Goal: Information Seeking & Learning: Learn about a topic

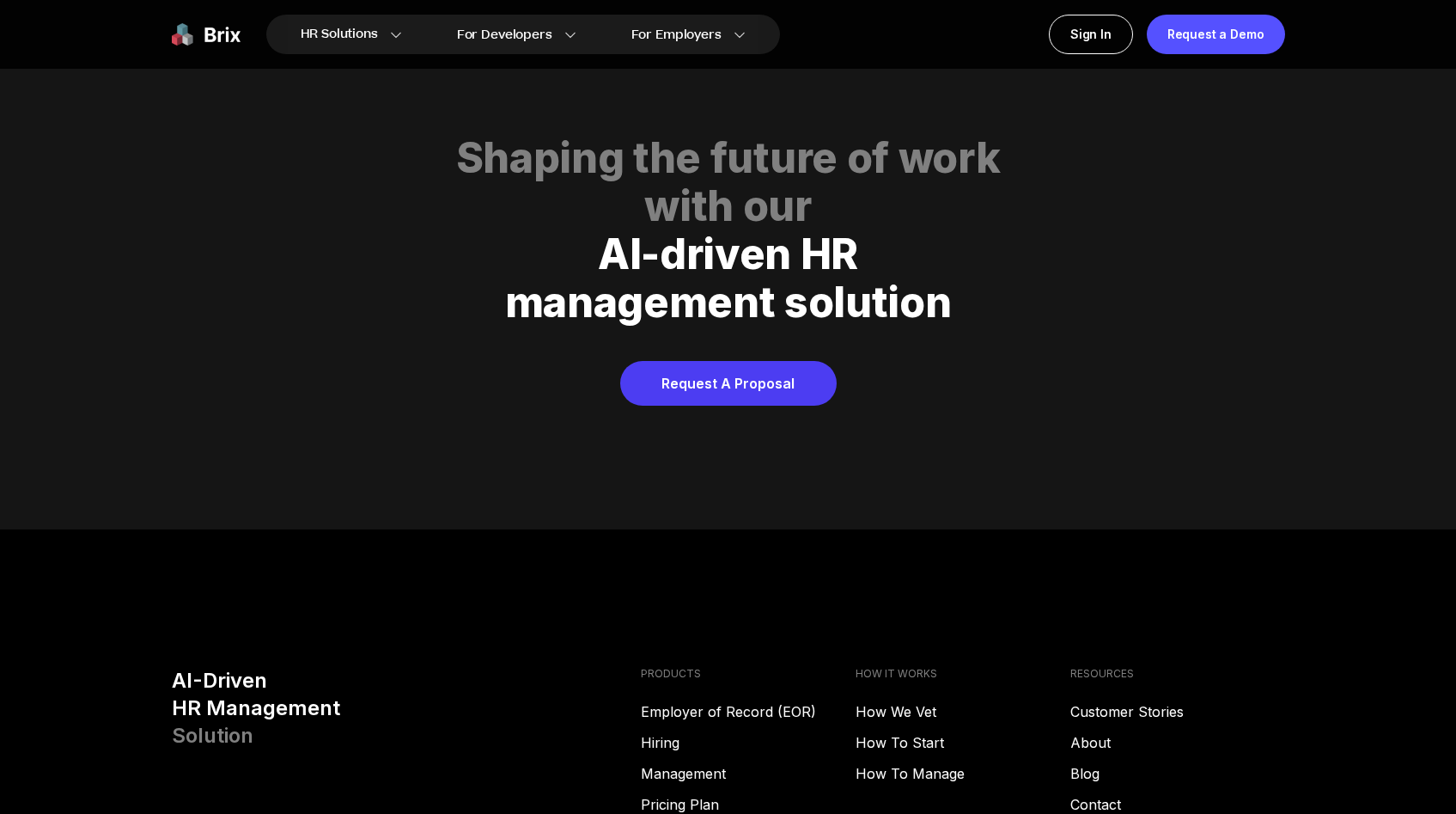
scroll to position [8780, 0]
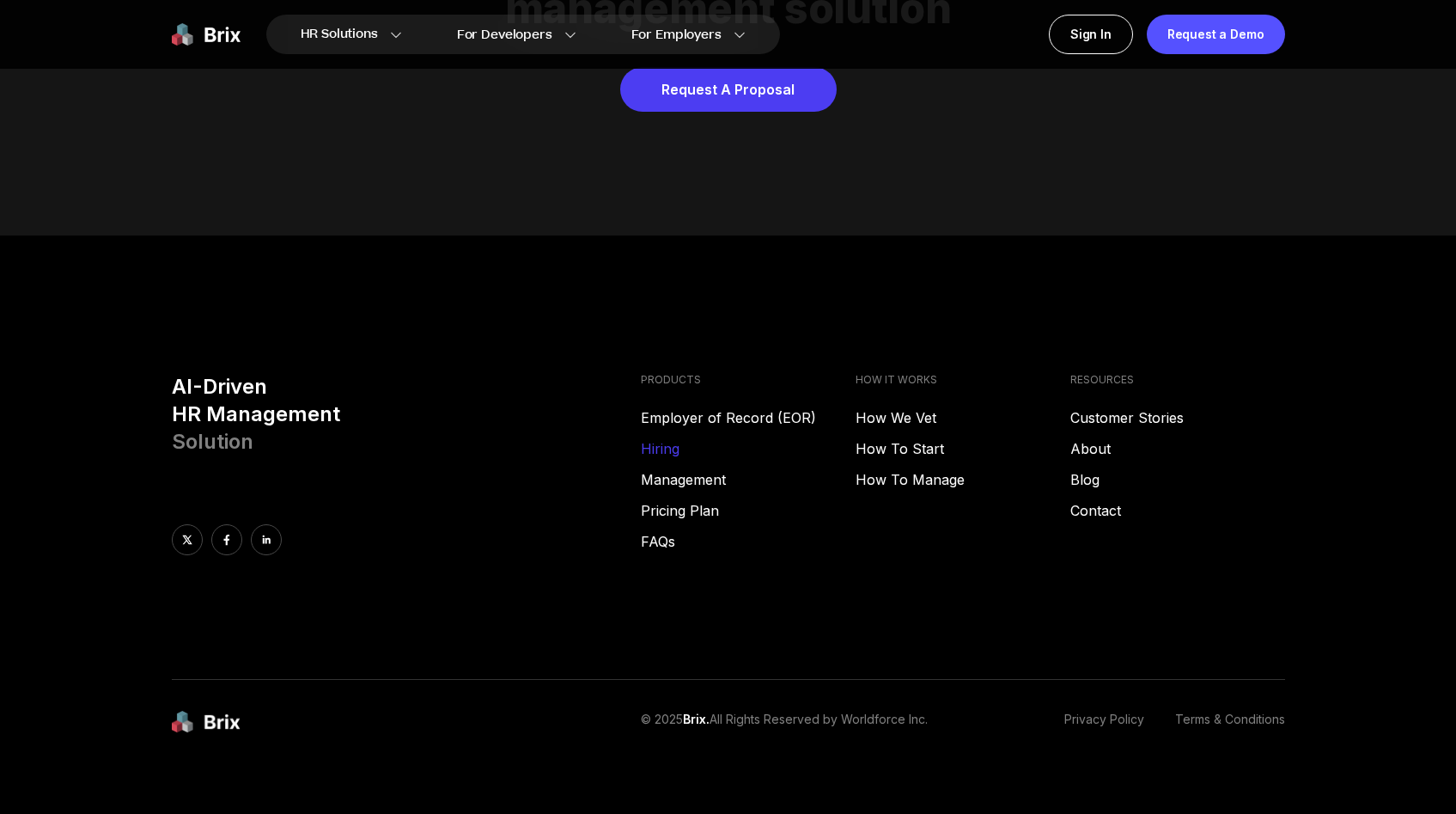
click at [675, 438] on link "Hiring" at bounding box center [748, 448] width 215 height 21
click at [659, 407] on link "Employer of Record (EOR)" at bounding box center [748, 417] width 215 height 21
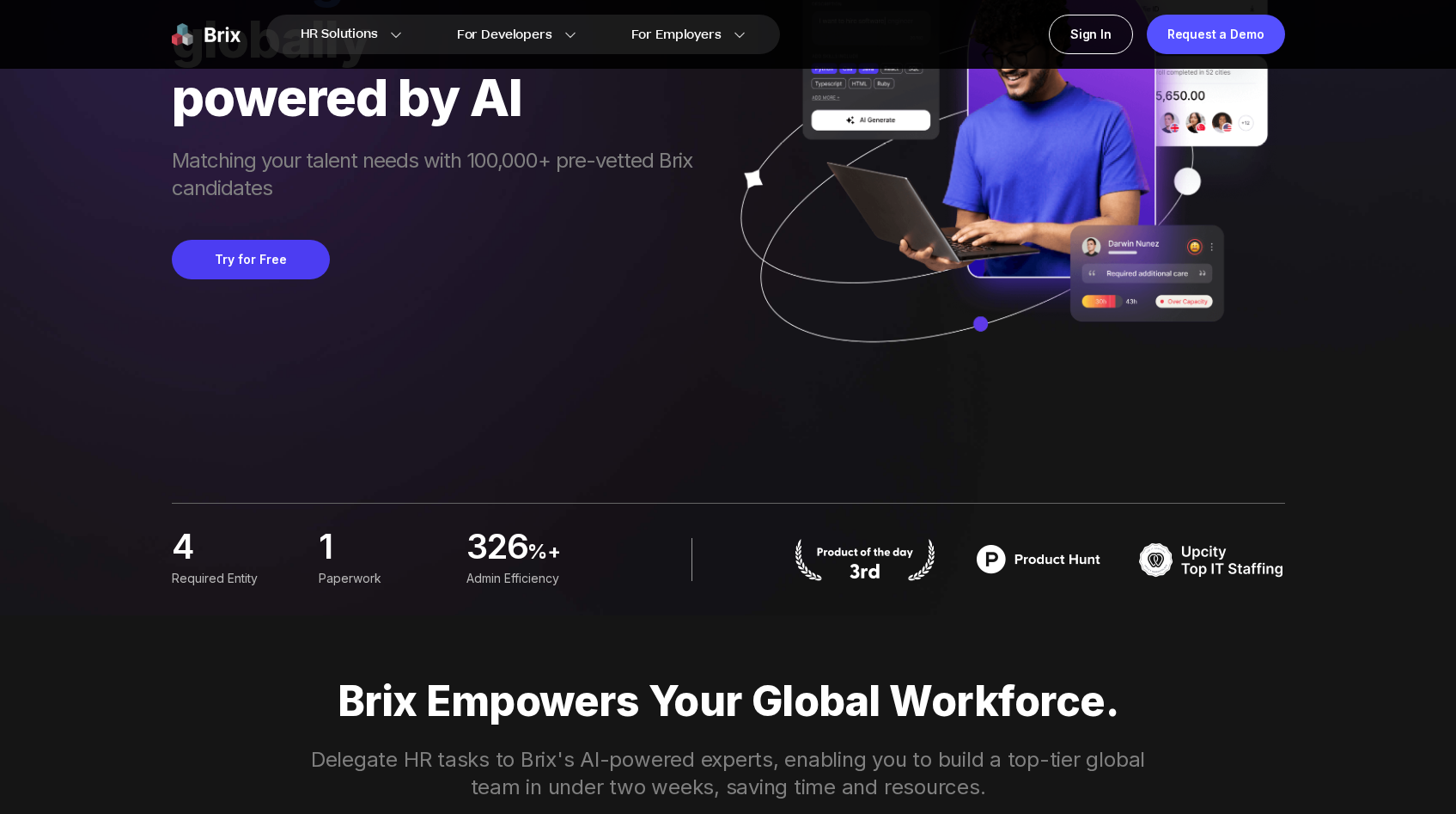
scroll to position [0, 0]
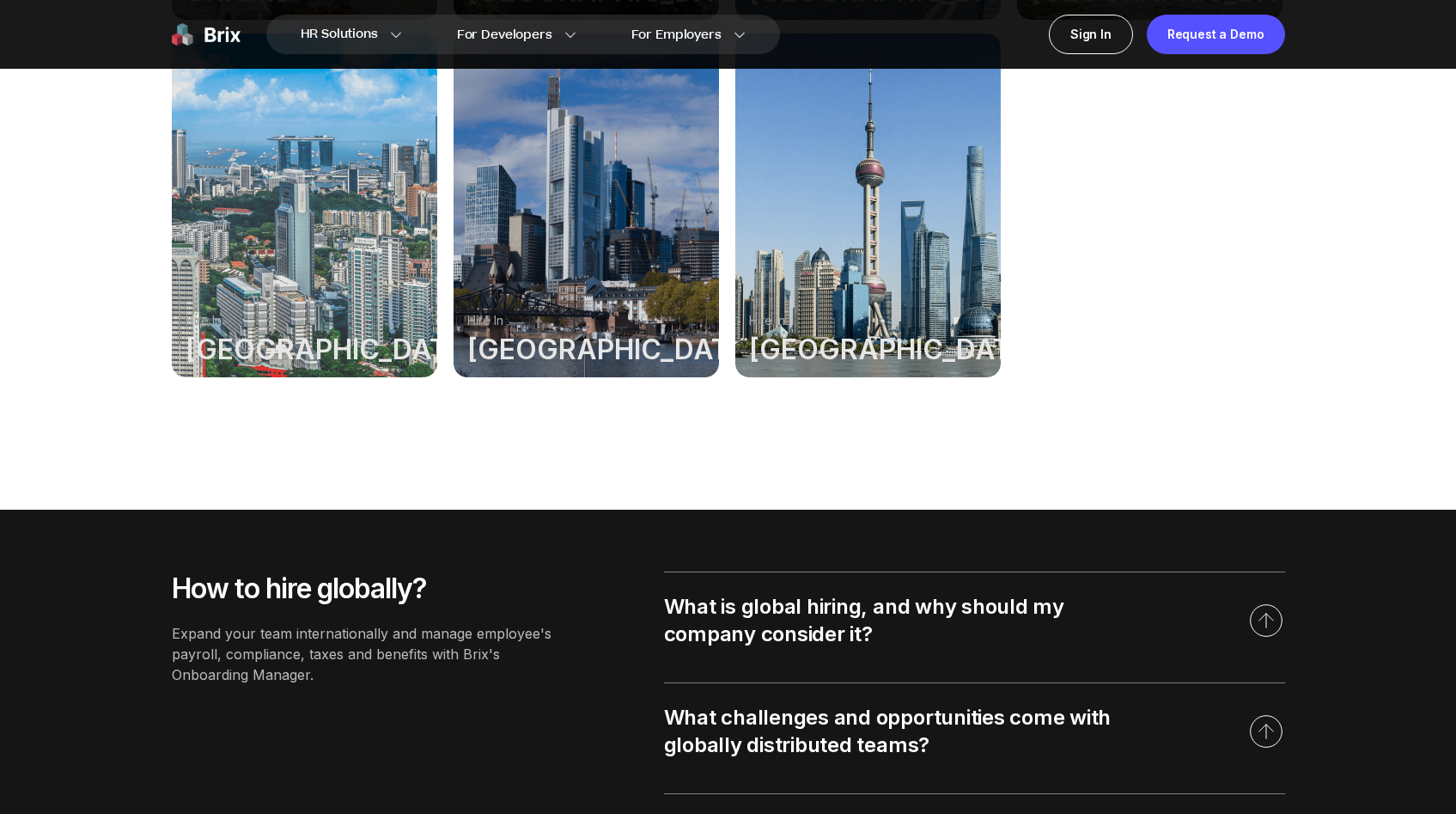
scroll to position [1467, 0]
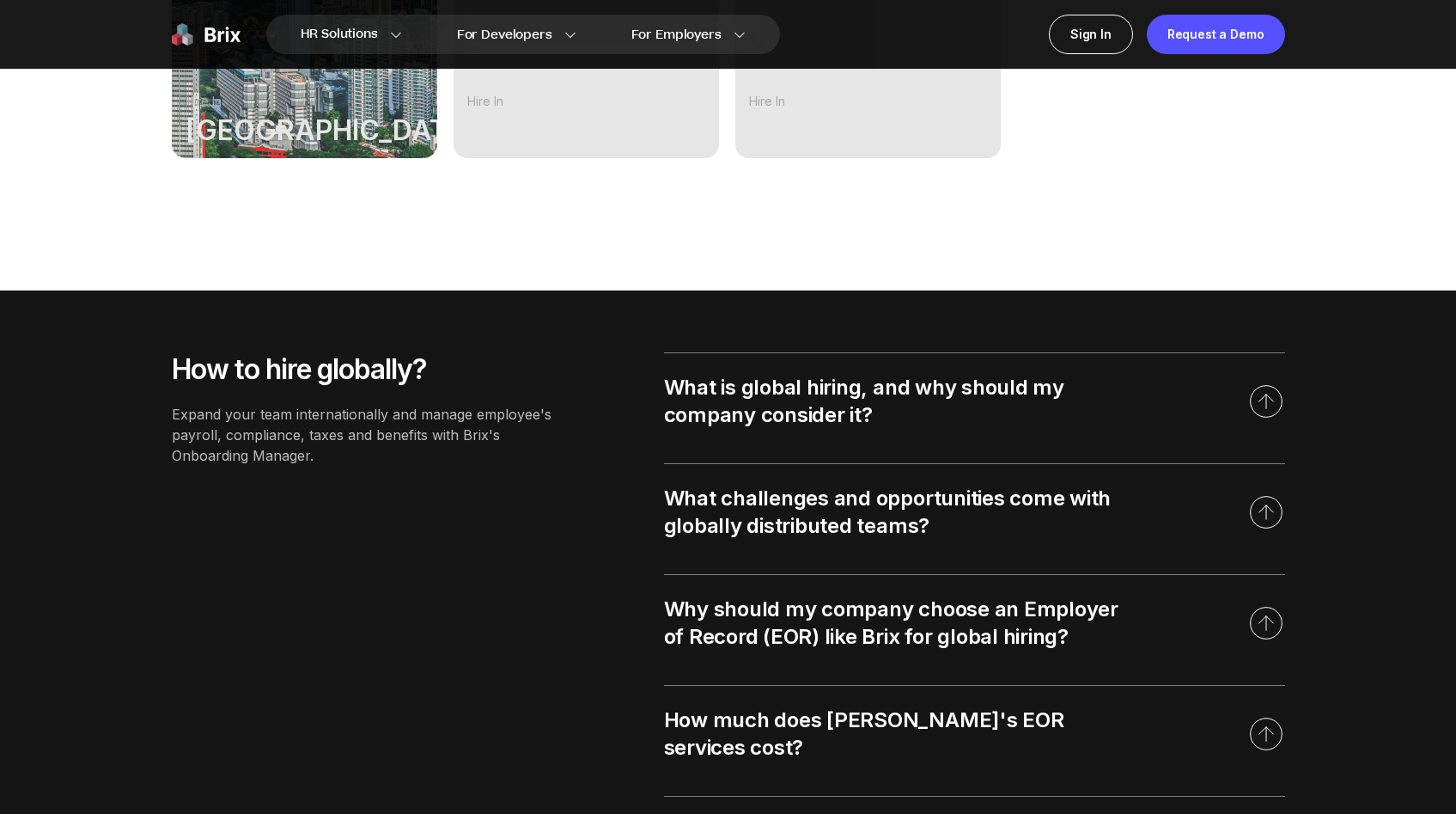
scroll to position [1686, 0]
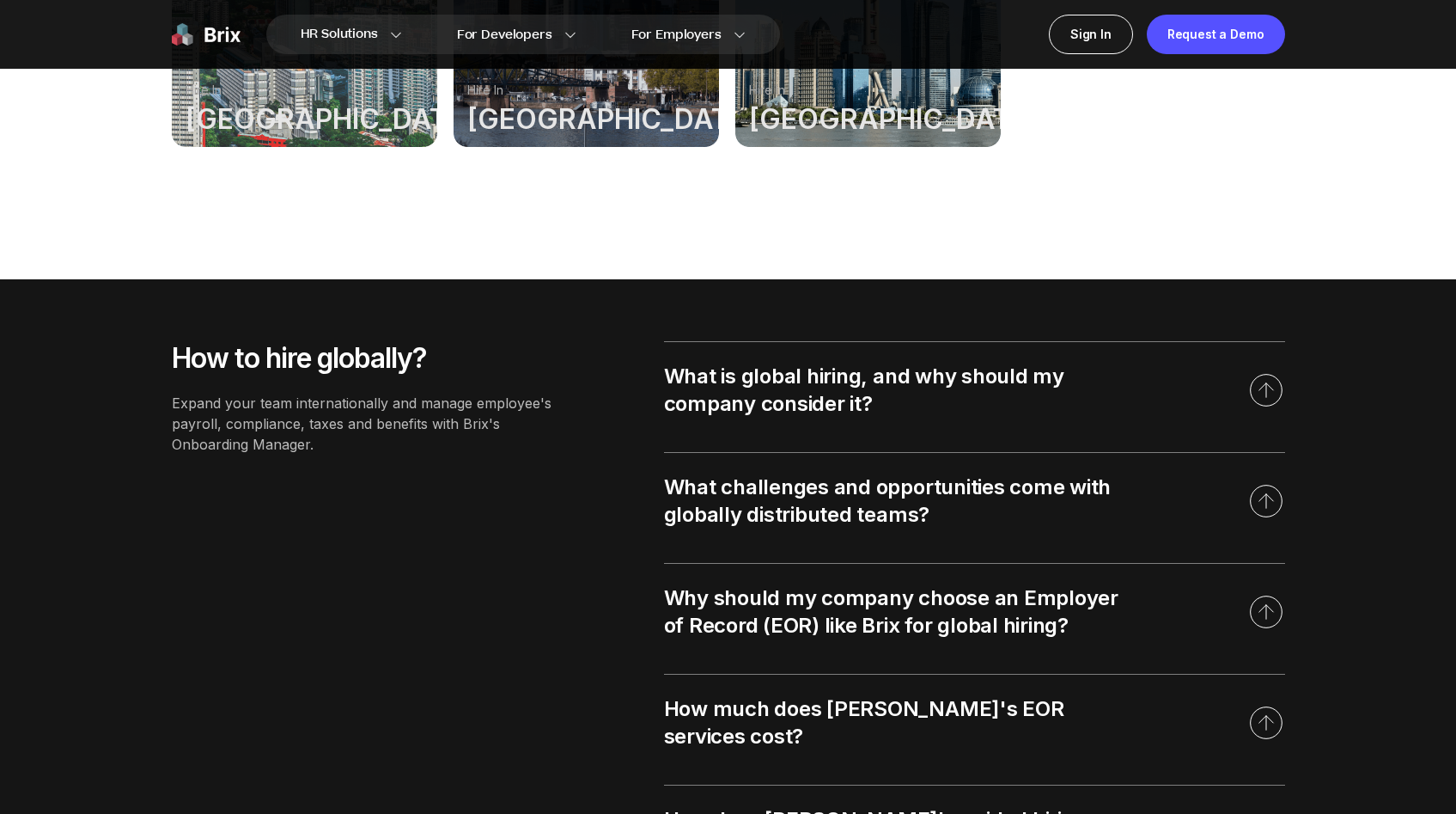
click at [822, 395] on div "What is global hiring, and why should my company consider it?" at bounding box center [896, 390] width 464 height 55
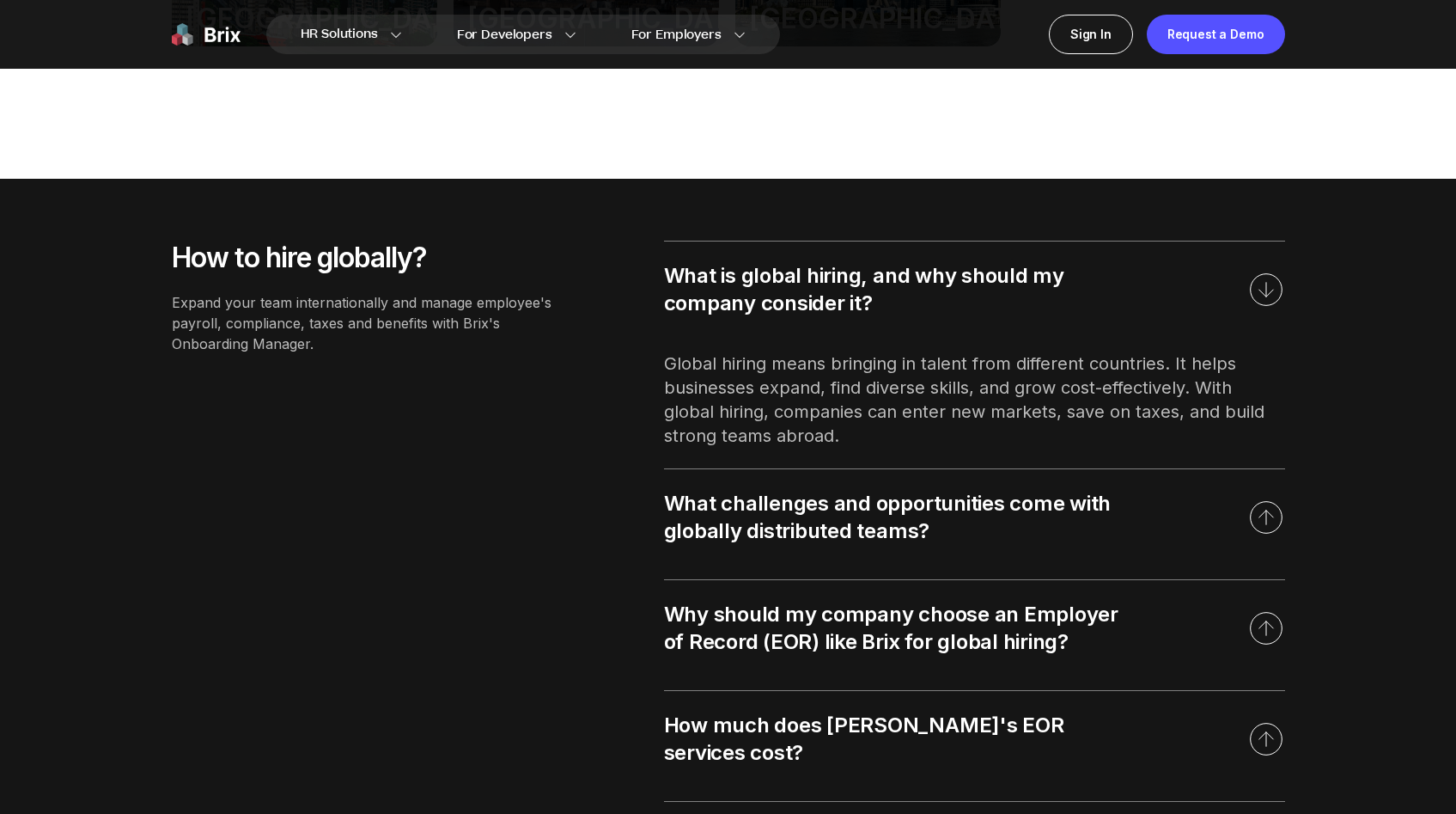
scroll to position [1797, 0]
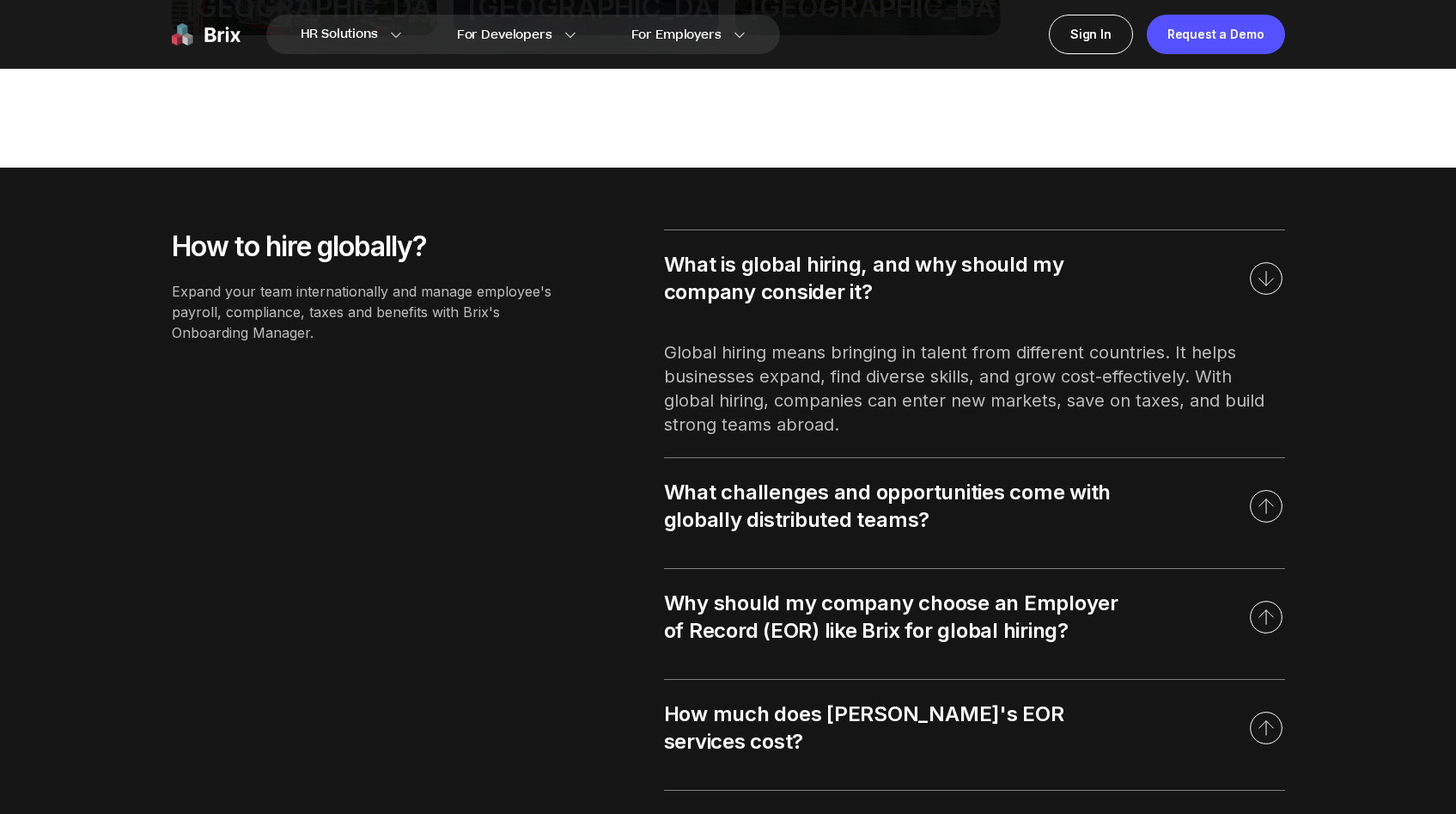
click at [823, 481] on div "What challenges and opportunities come with globally distributed teams?" at bounding box center [896, 506] width 464 height 55
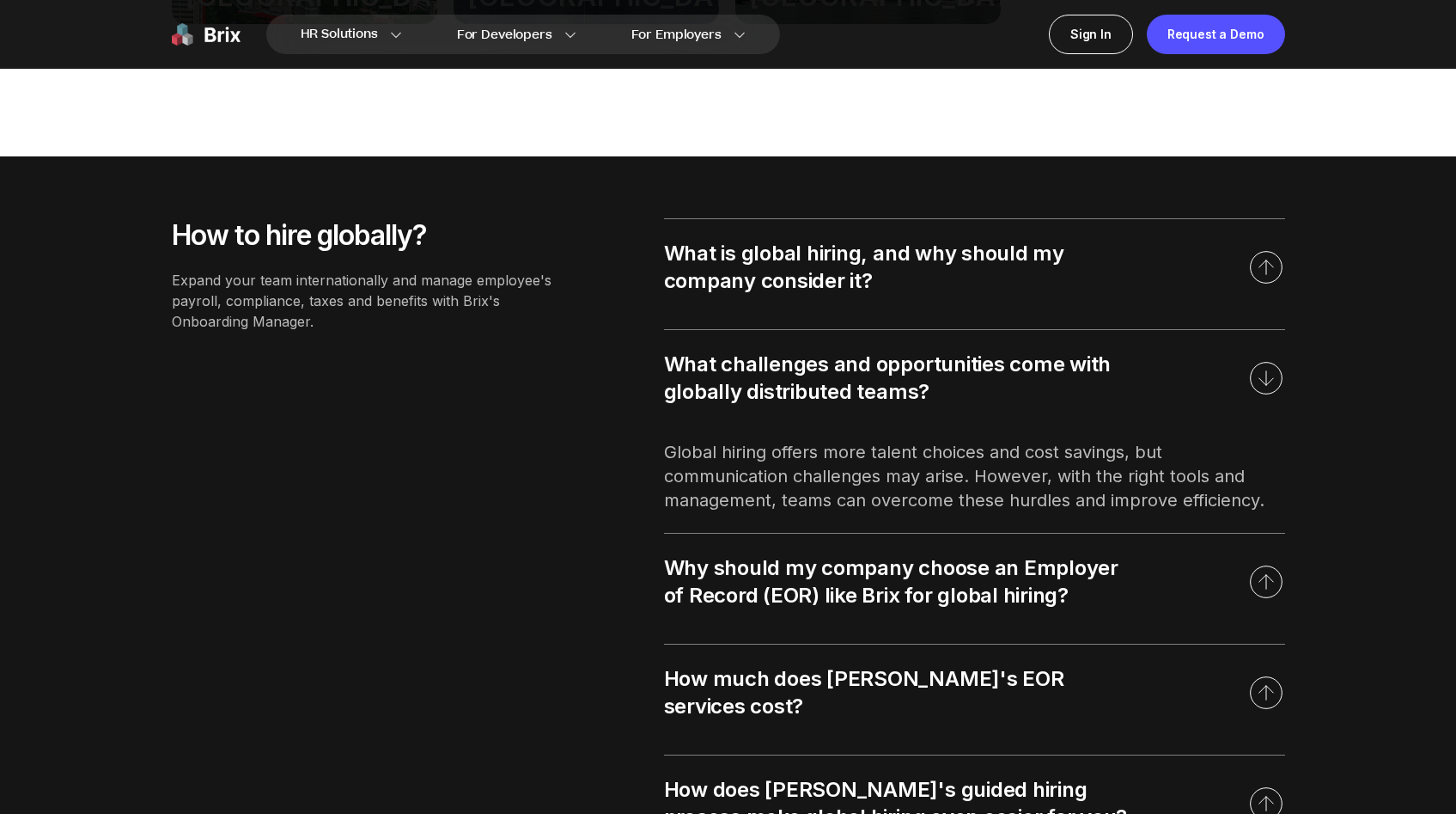
scroll to position [1973, 0]
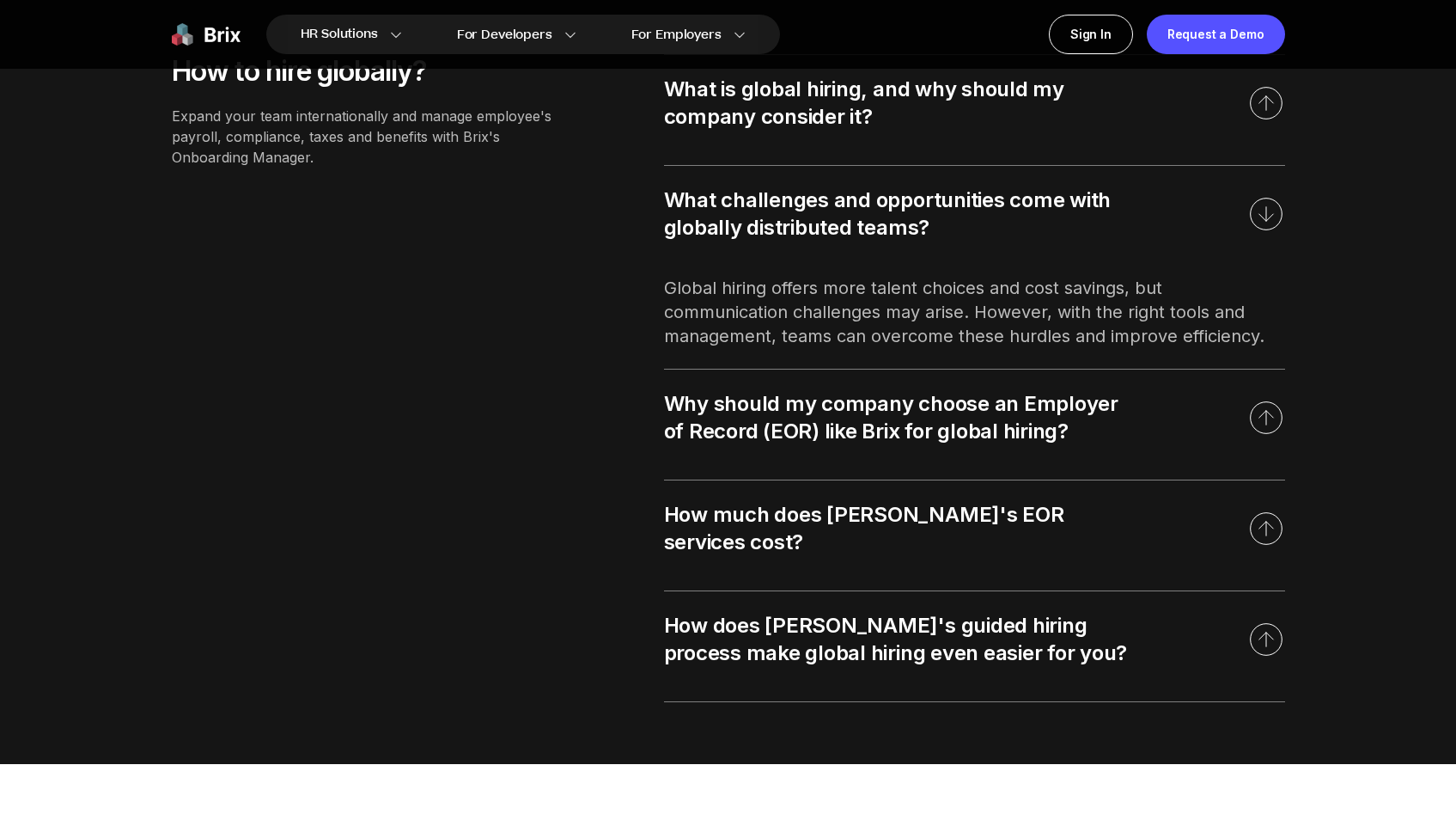
click at [849, 437] on div "Why should my company choose an Employer of Record (EOR) like Brix for global h…" at bounding box center [896, 417] width 464 height 55
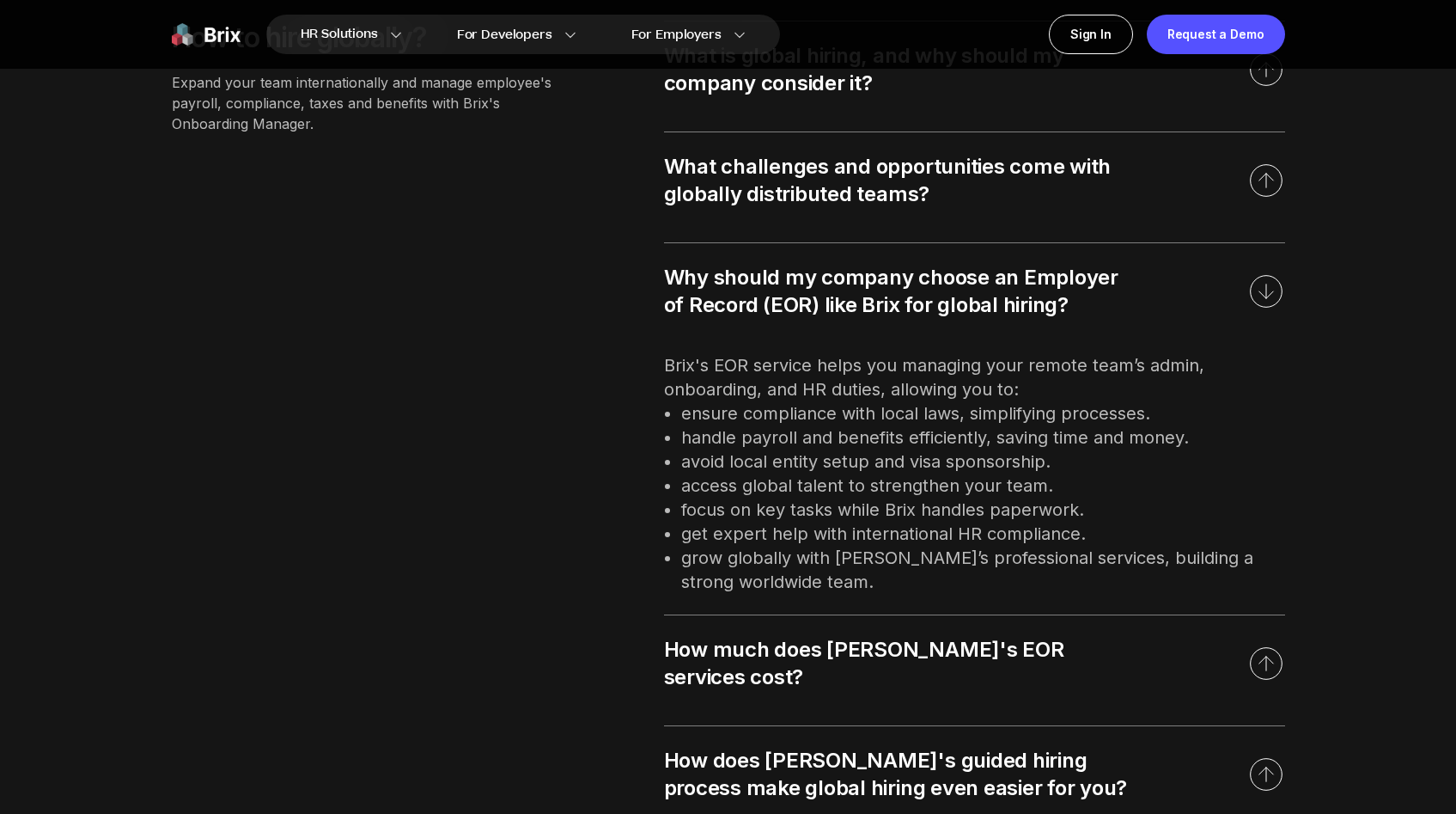
scroll to position [2057, 0]
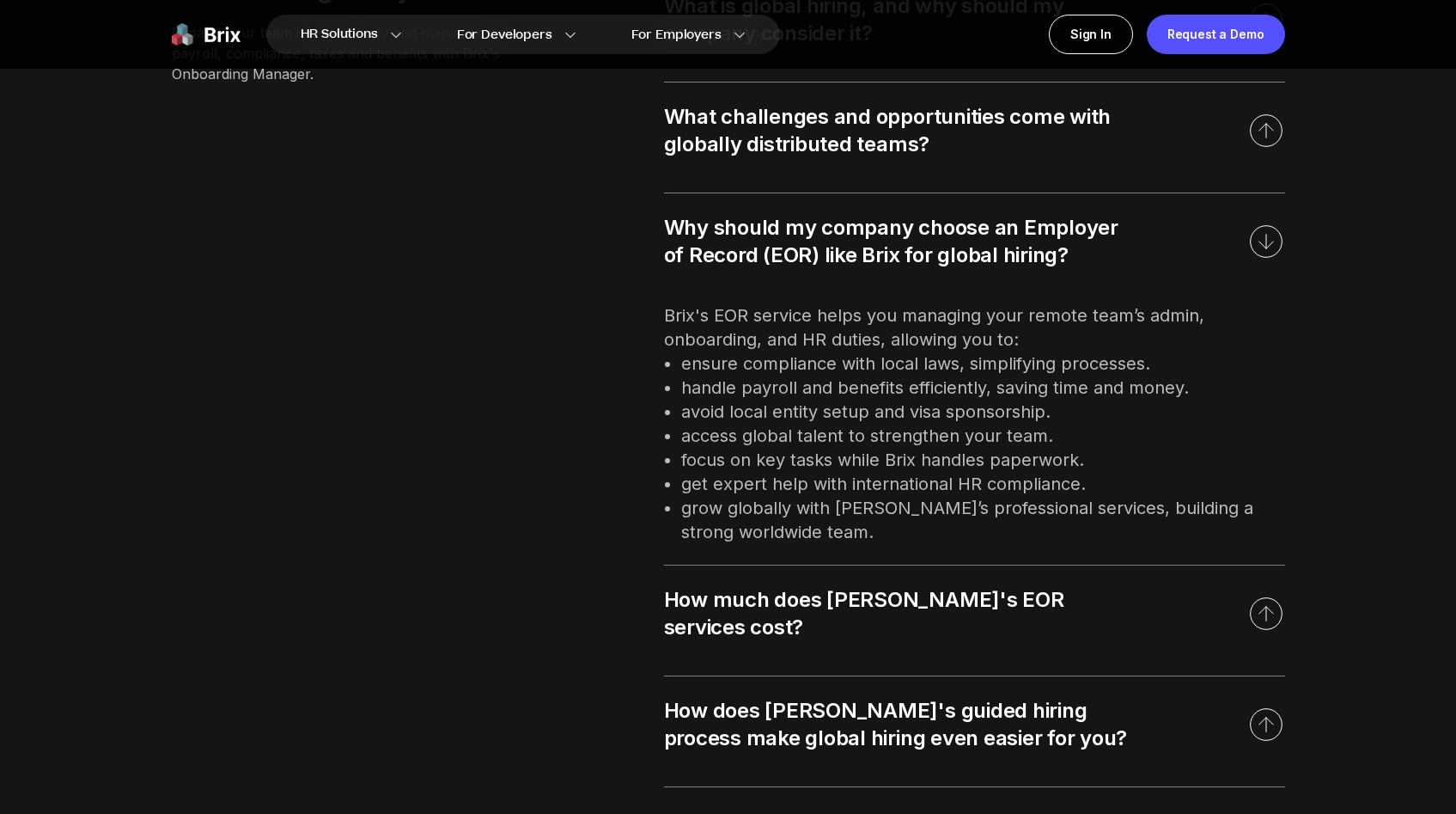
click at [951, 603] on div "How much does Brix's EOR services cost?" at bounding box center [896, 613] width 464 height 55
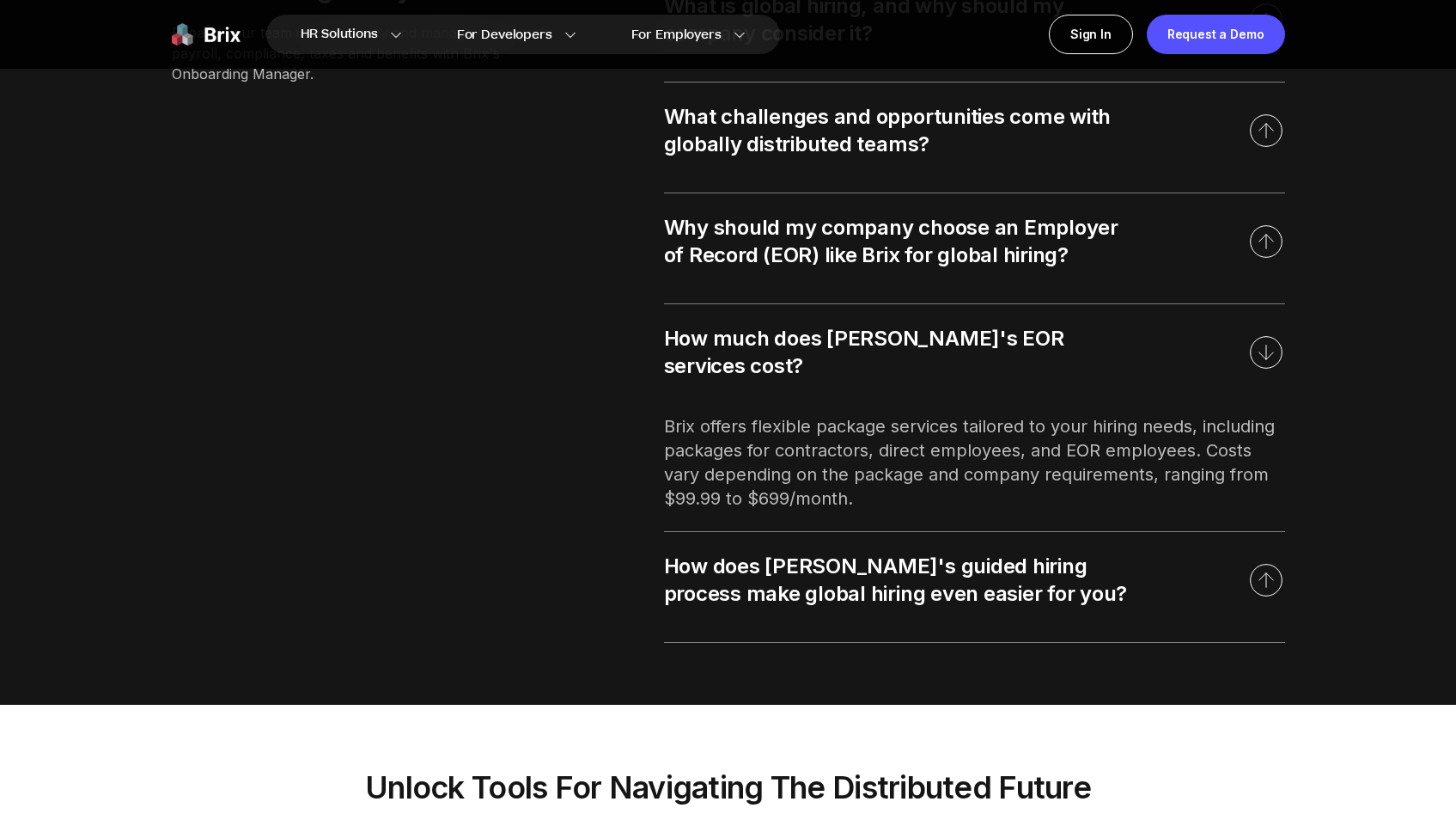
click at [950, 593] on div "How does Brix's guided hiring process make global hiring even easier for you?" at bounding box center [974, 579] width 621 height 96
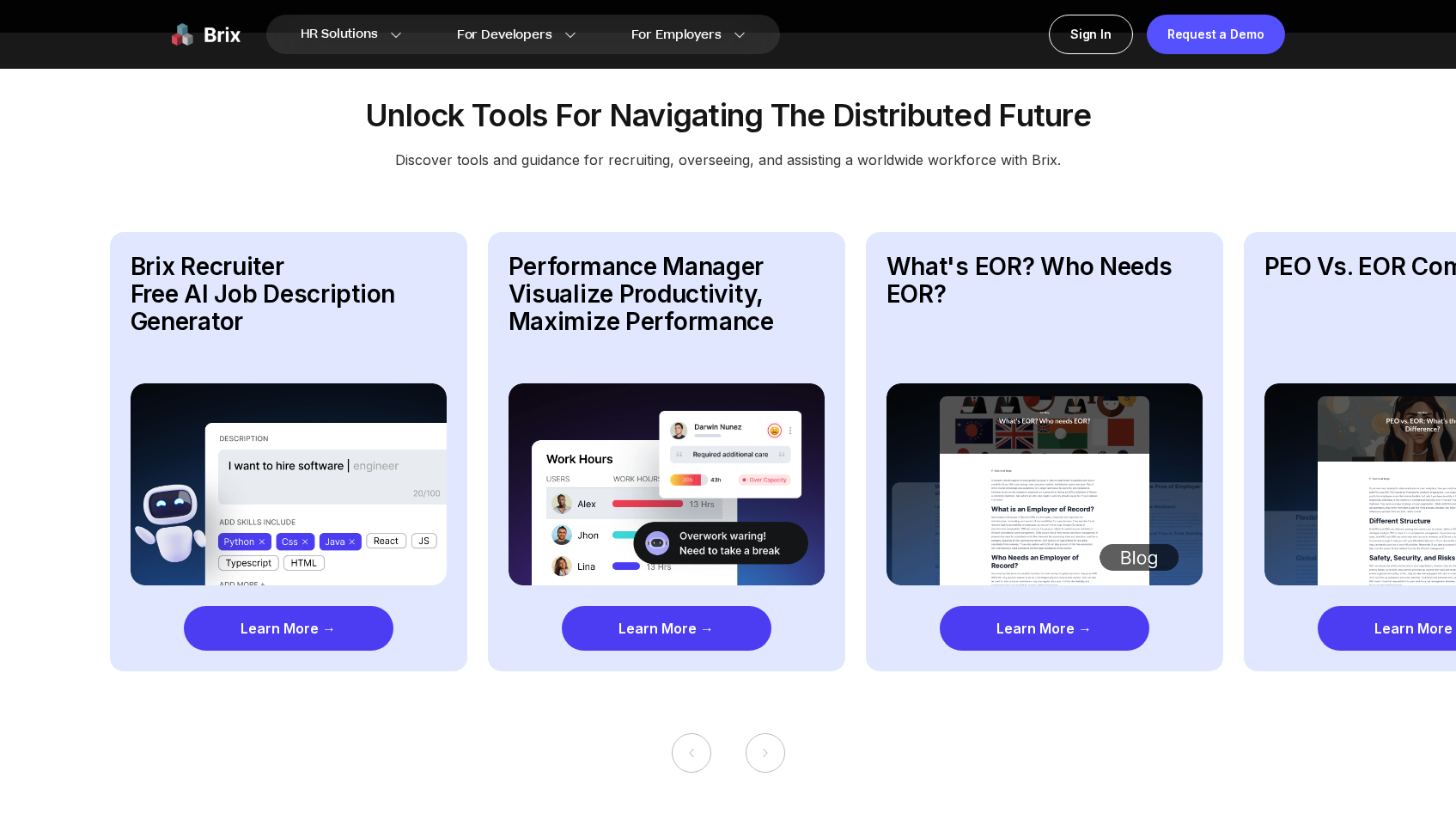
scroll to position [3001, 0]
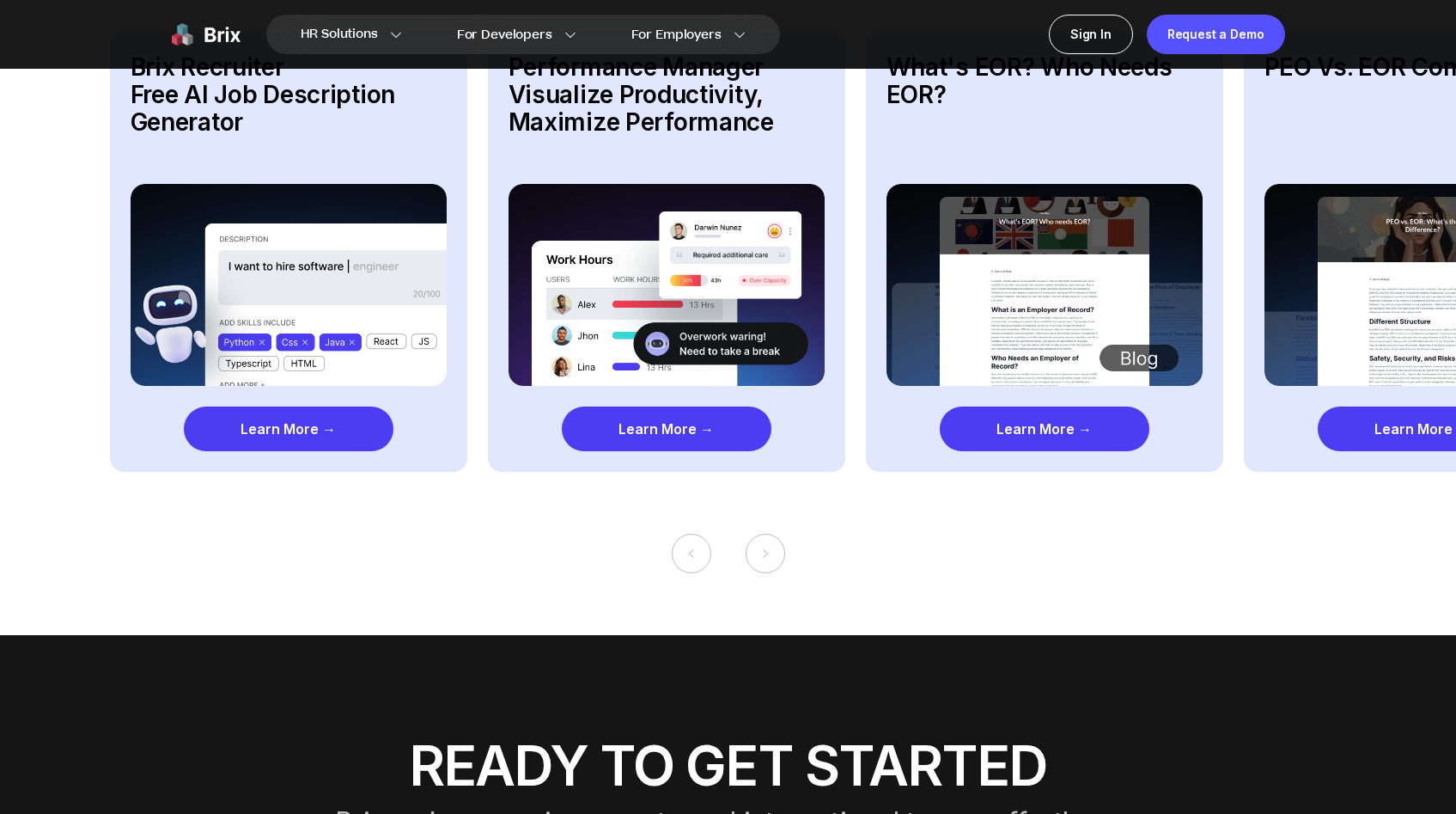
click at [783, 549] on div "1 / 4" at bounding box center [728, 553] width 1456 height 39
click at [774, 540] on button at bounding box center [765, 553] width 39 height 39
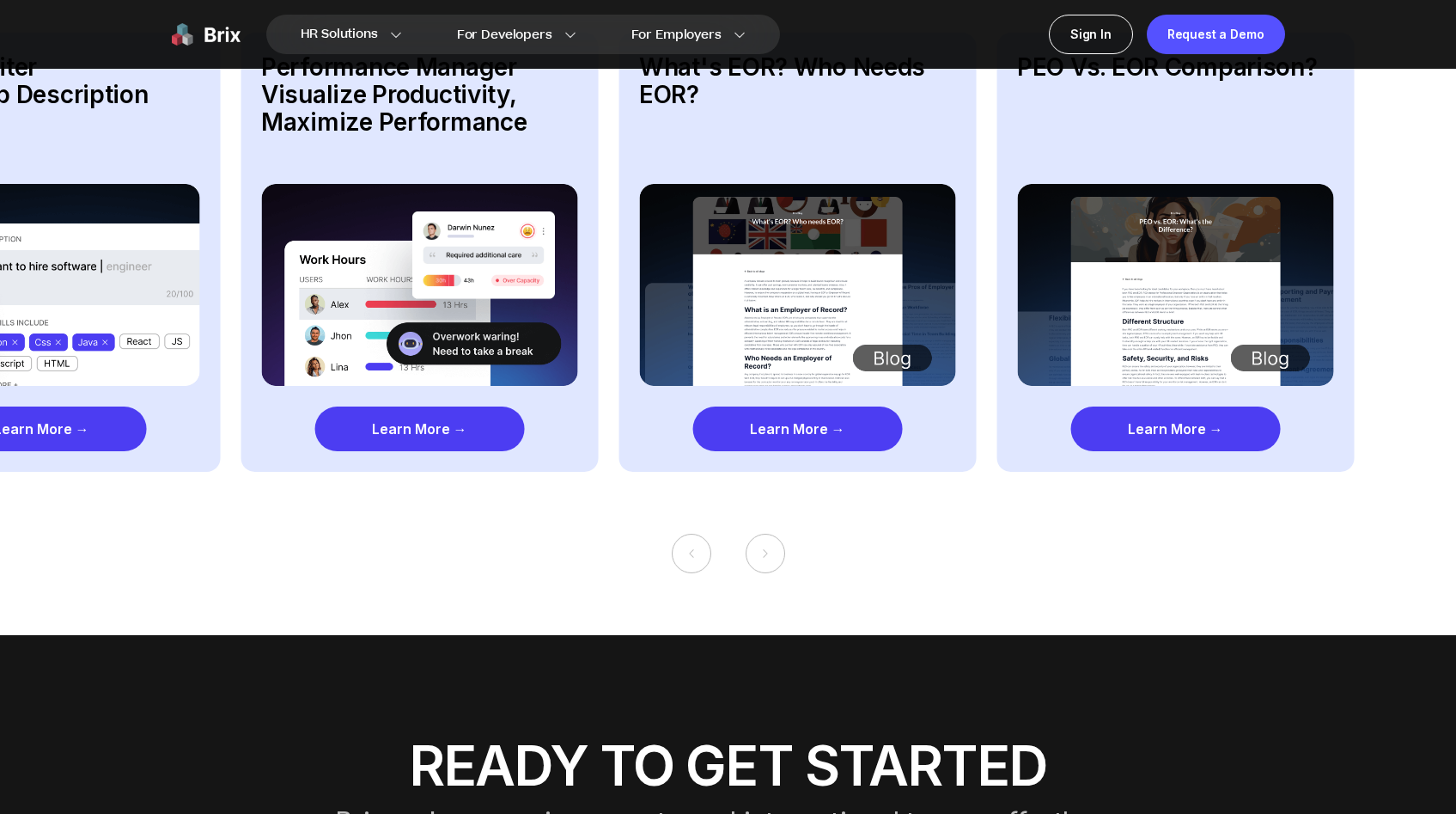
click at [774, 540] on button at bounding box center [765, 553] width 39 height 39
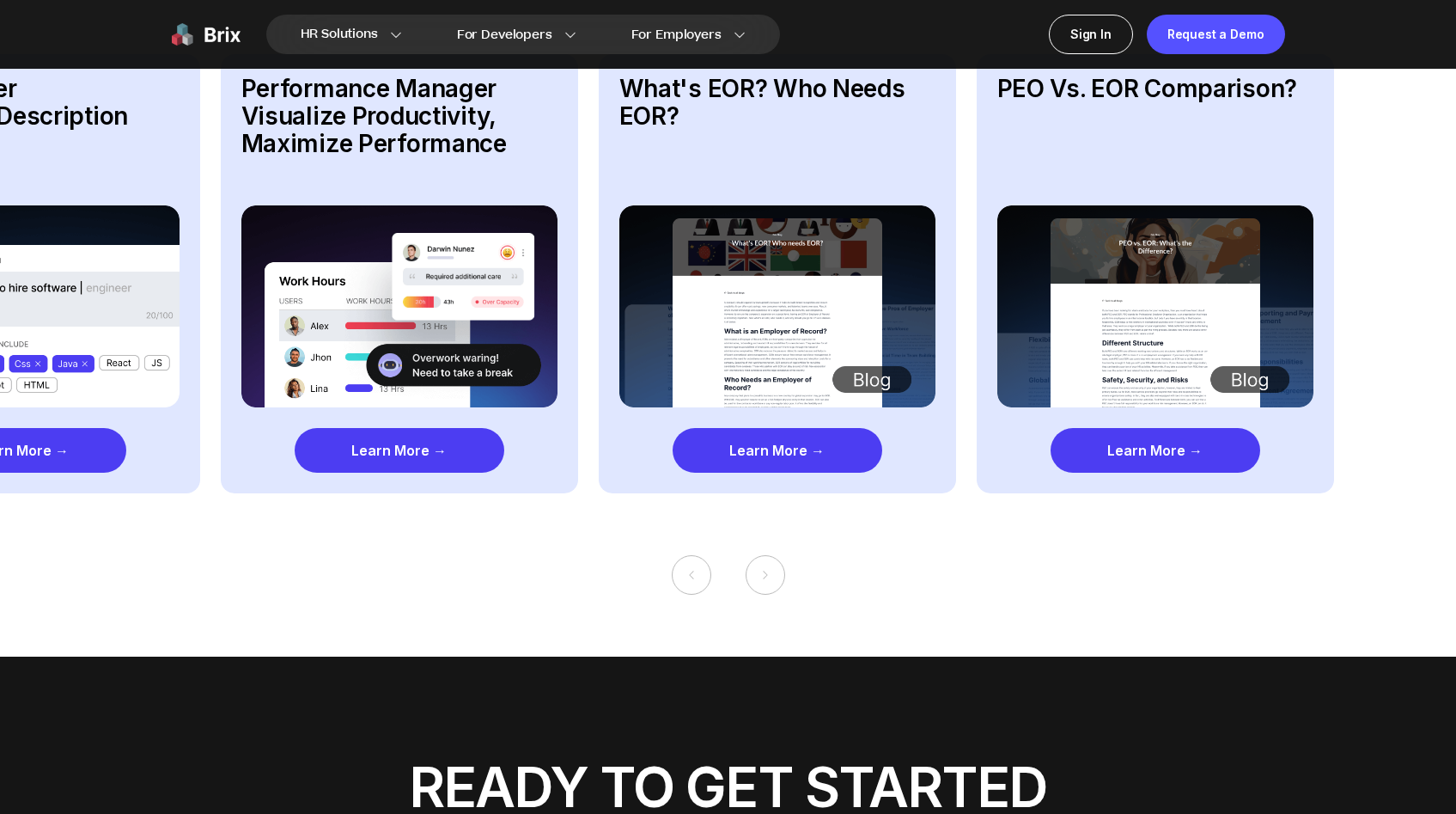
scroll to position [3393, 0]
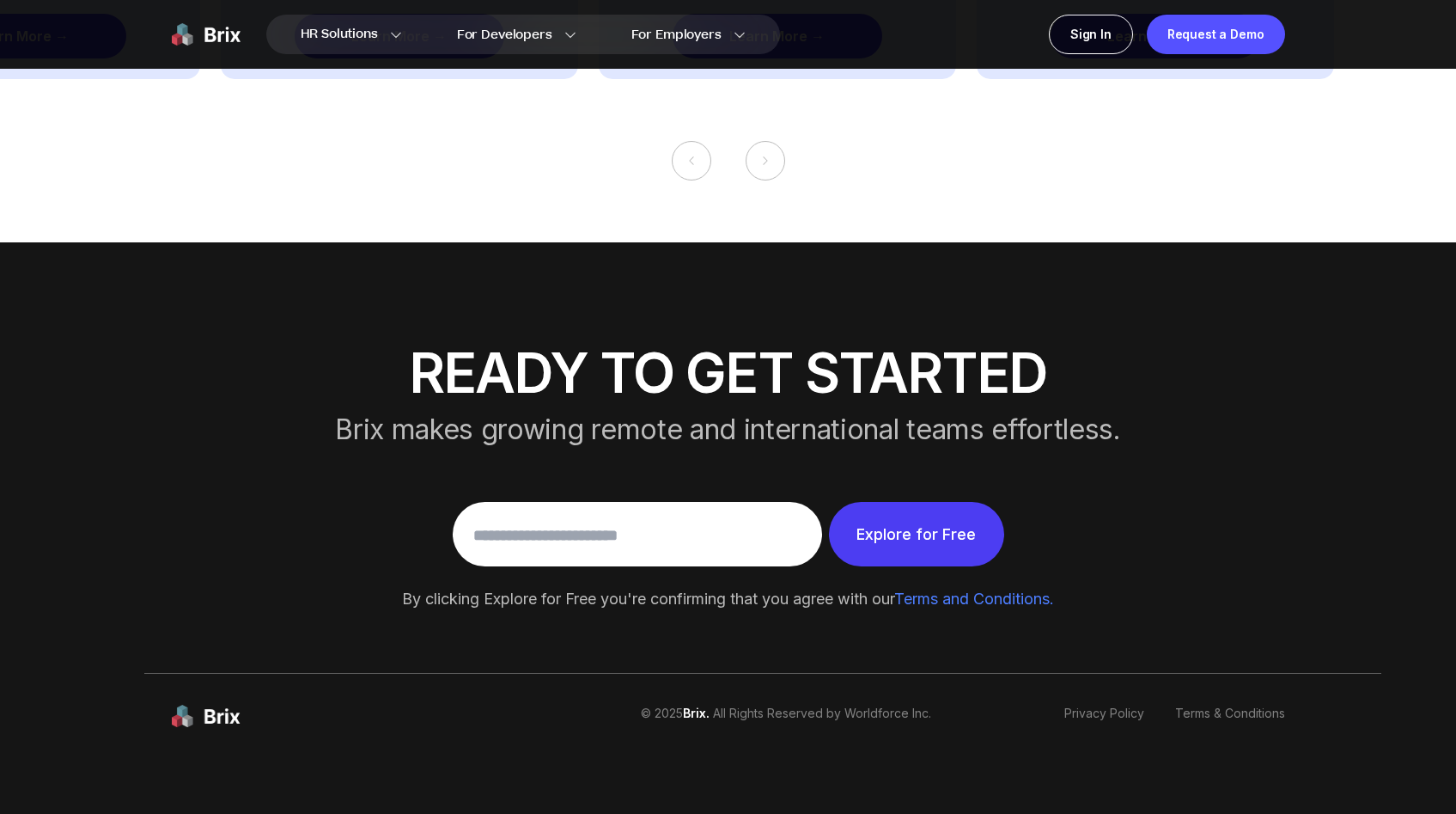
click at [745, 518] on input "text" at bounding box center [637, 534] width 328 height 47
click at [758, 502] on div at bounding box center [637, 534] width 369 height 65
click at [731, 512] on input "text" at bounding box center [637, 534] width 328 height 47
type input "**********"
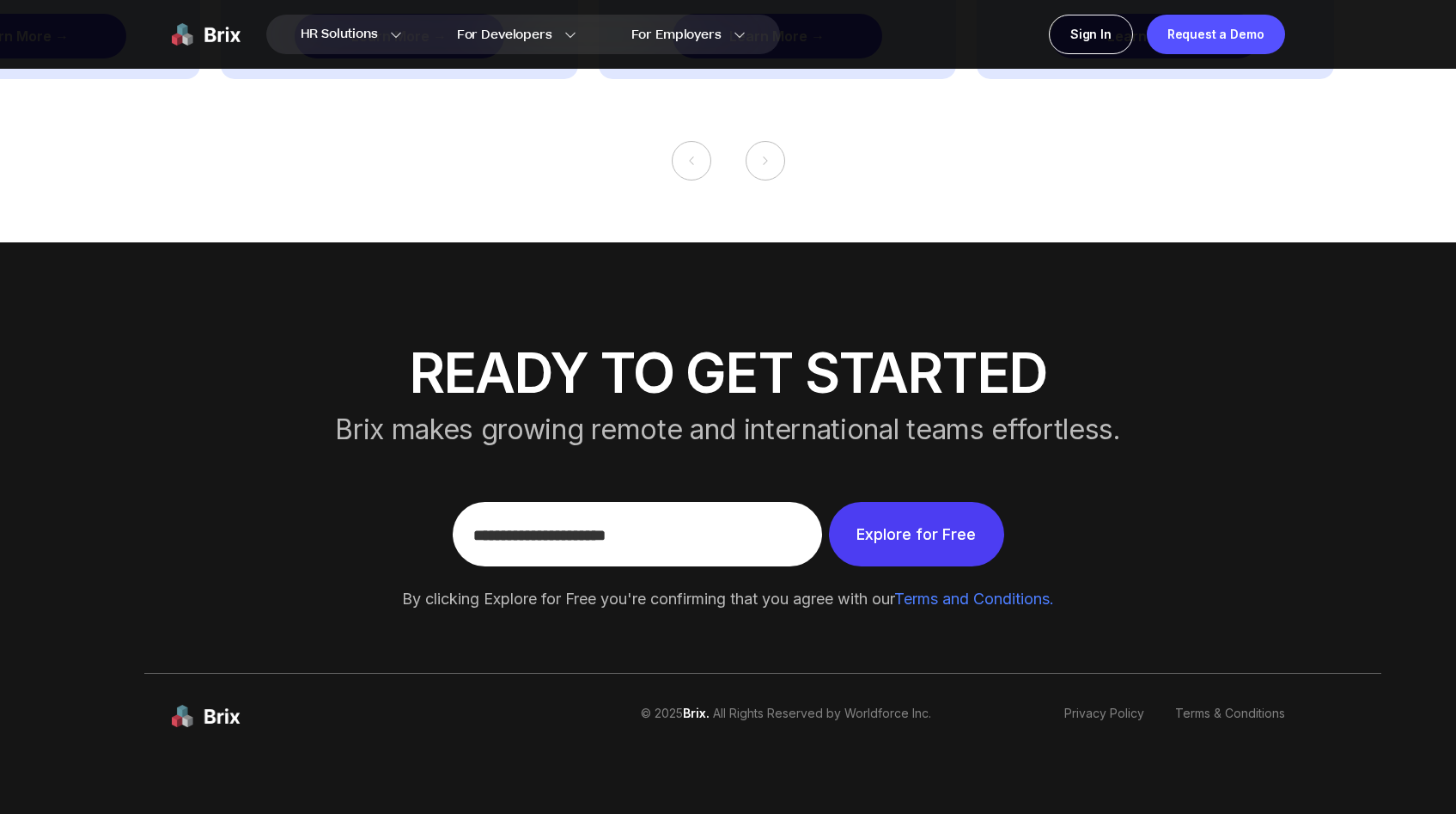
click at [890, 521] on link "Explore for Free" at bounding box center [917, 534] width 176 height 65
